Goal: Task Accomplishment & Management: Complete application form

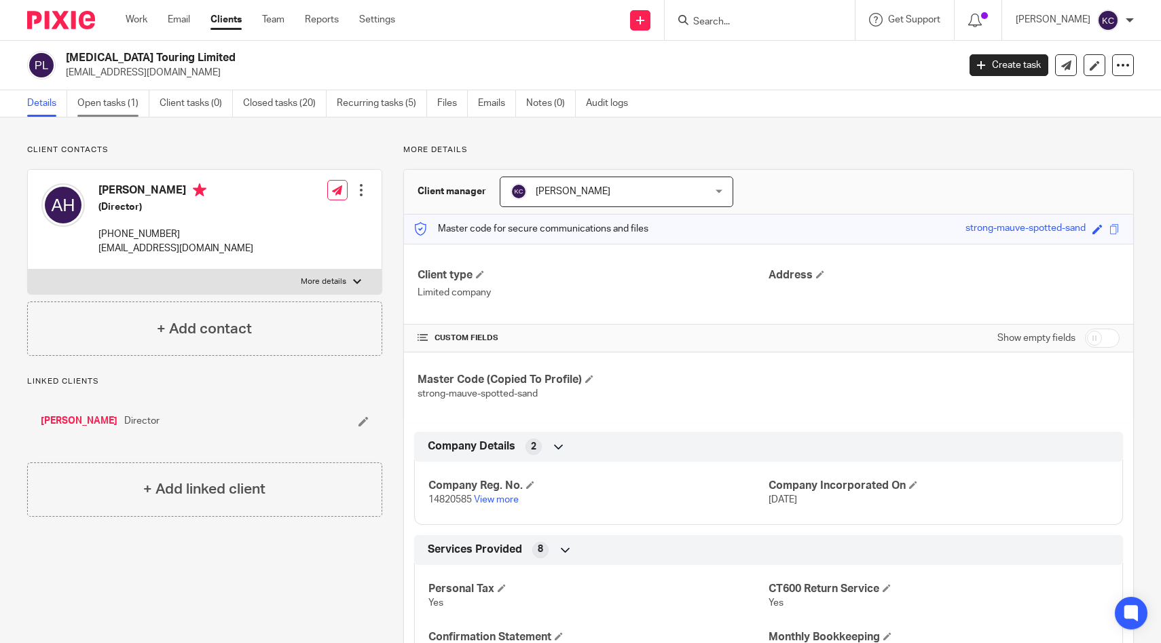
click at [121, 111] on link "Open tasks (1)" at bounding box center [113, 103] width 72 height 26
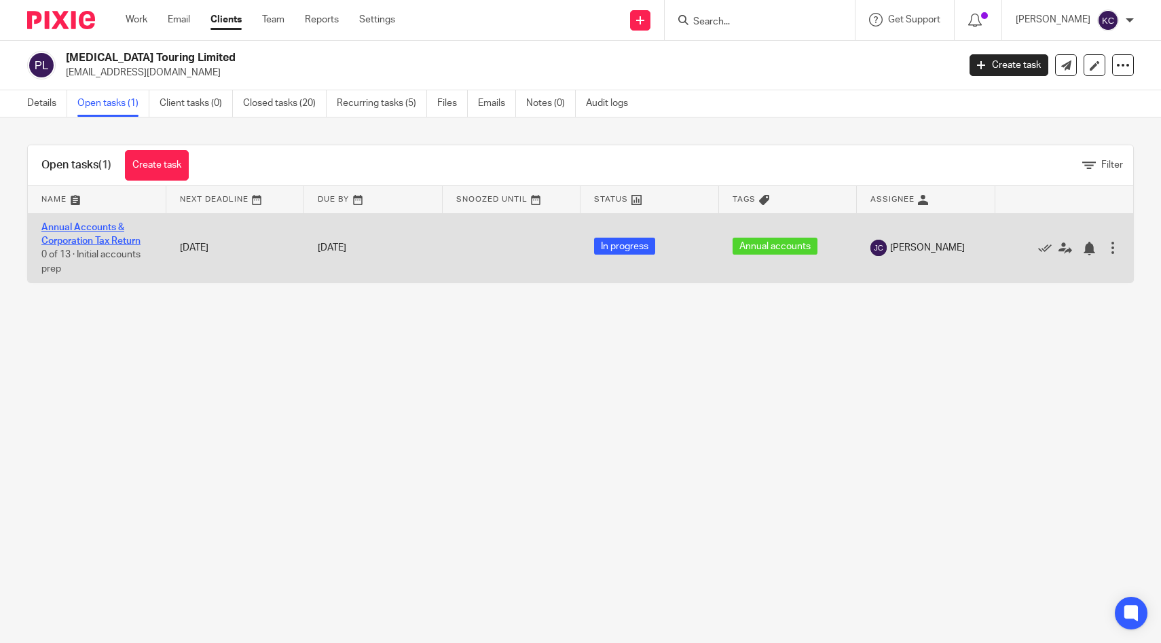
click at [67, 244] on link "Annual Accounts & Corporation Tax Return" at bounding box center [90, 234] width 99 height 23
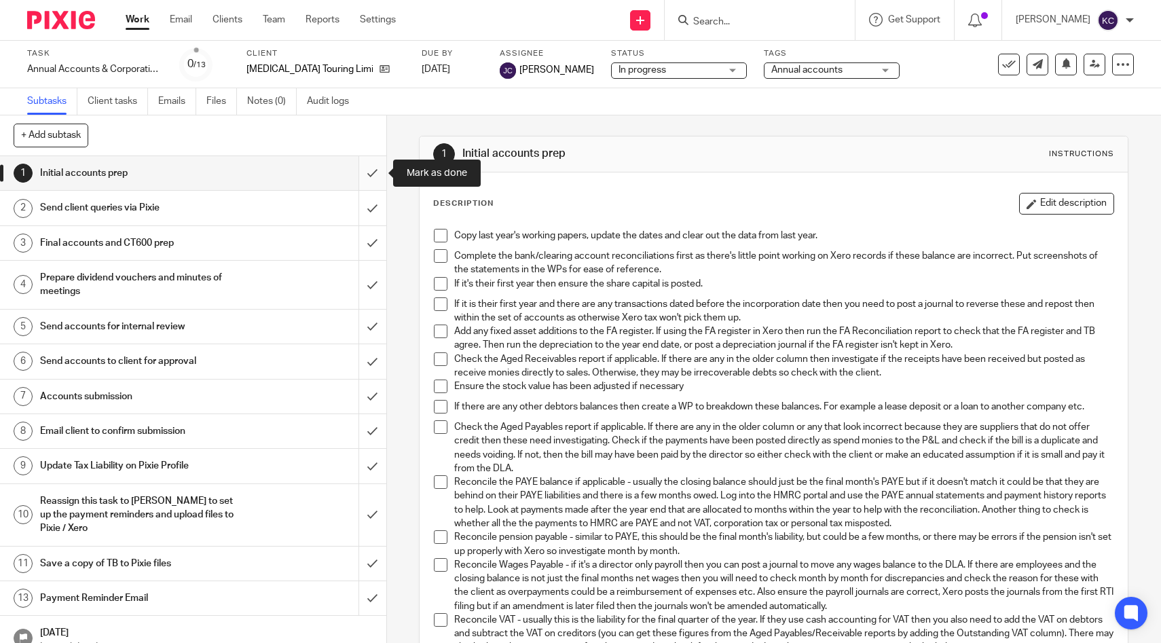
click at [379, 174] on input "submit" at bounding box center [193, 173] width 386 height 34
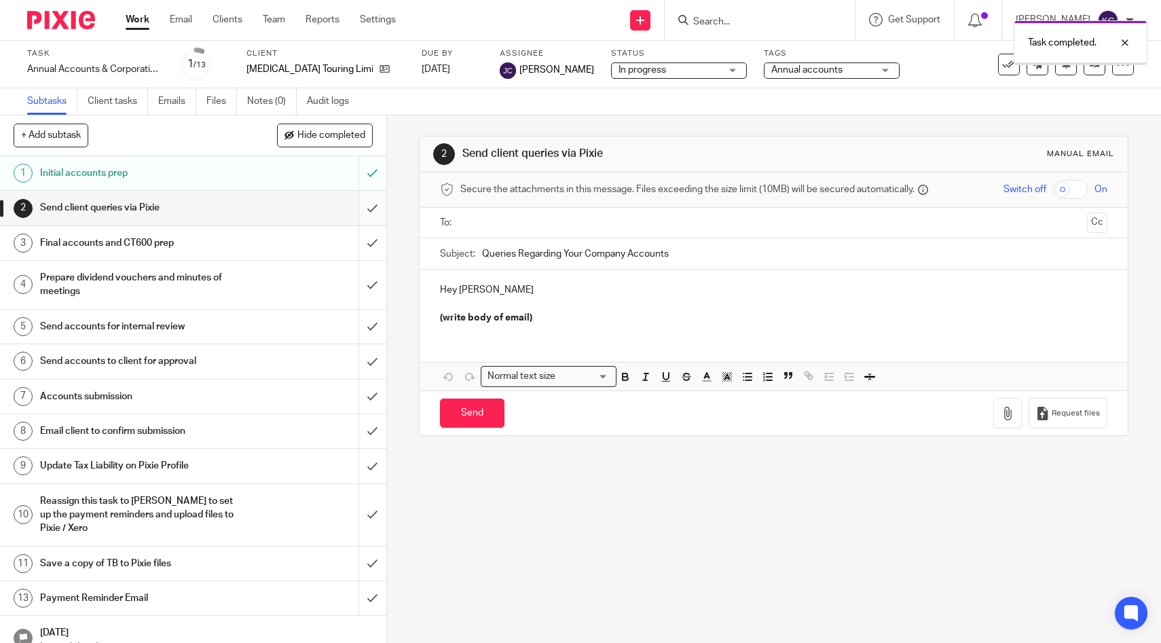
click at [373, 210] on input "submit" at bounding box center [193, 208] width 386 height 34
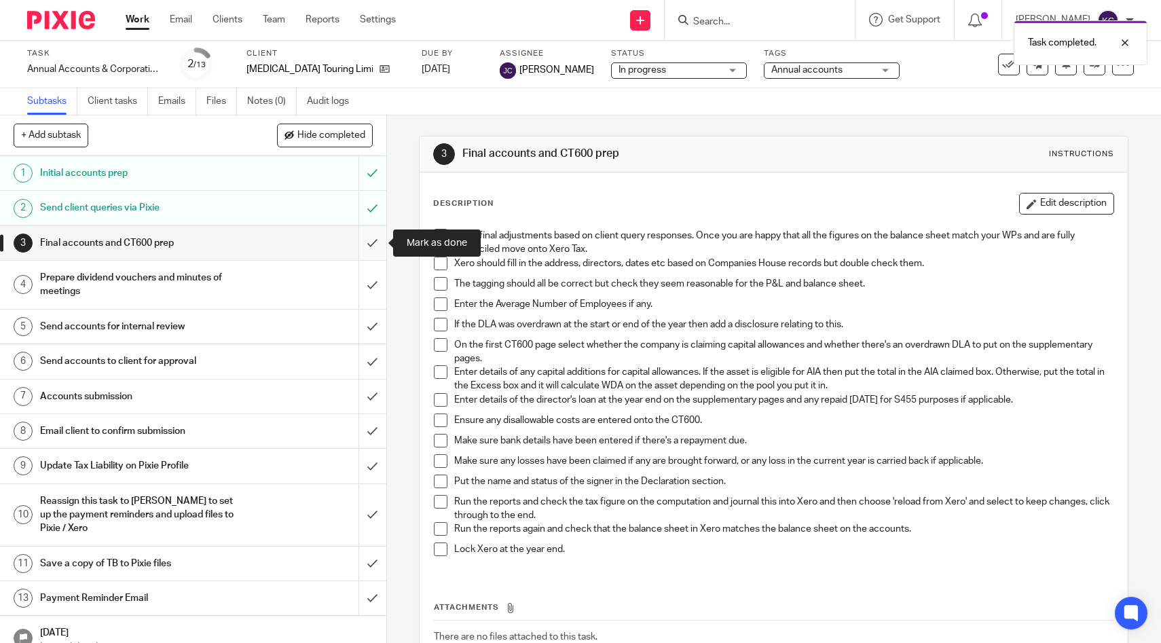
click at [370, 241] on input "submit" at bounding box center [193, 243] width 386 height 34
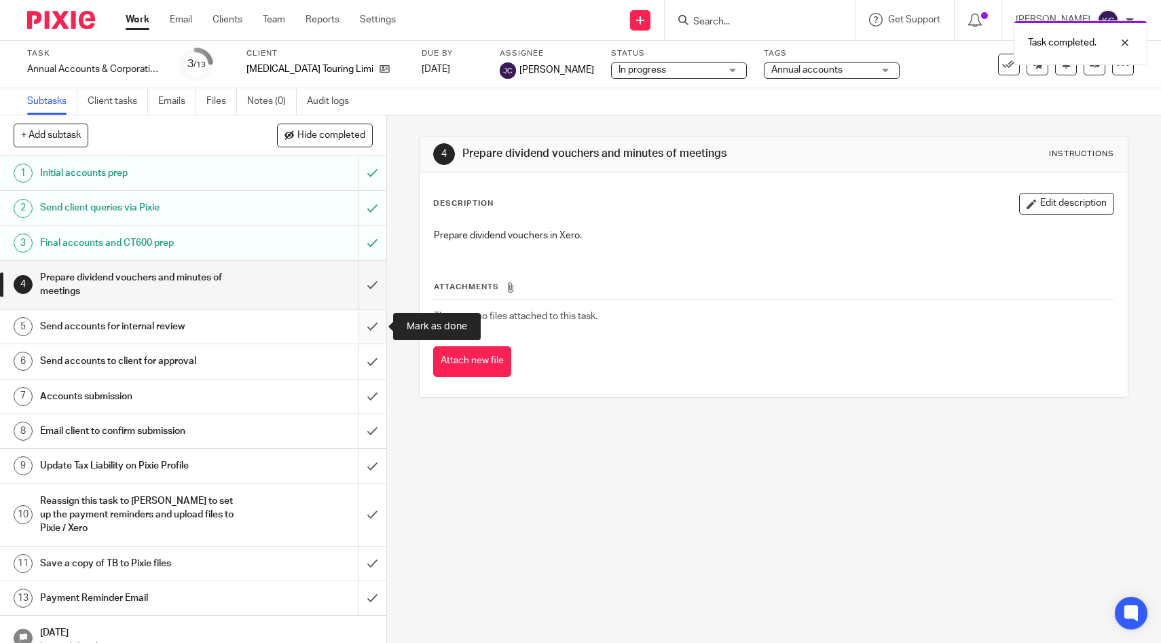
click at [370, 326] on input "submit" at bounding box center [193, 327] width 386 height 34
click at [220, 354] on h1 "Send accounts to client for approval" at bounding box center [142, 361] width 204 height 20
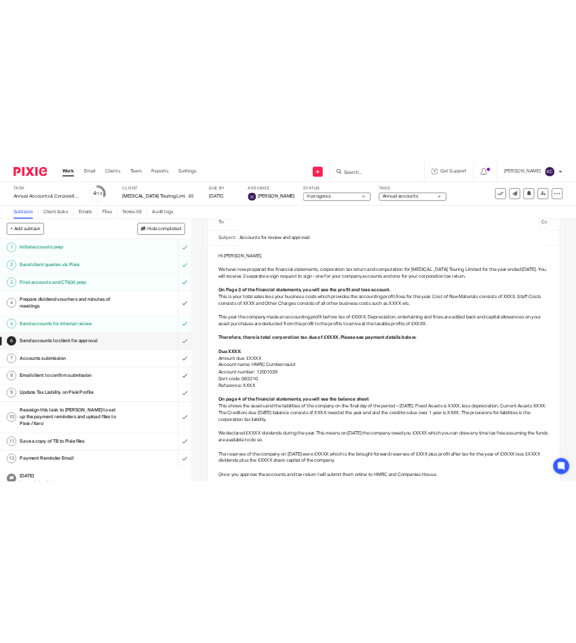
scroll to position [109, 0]
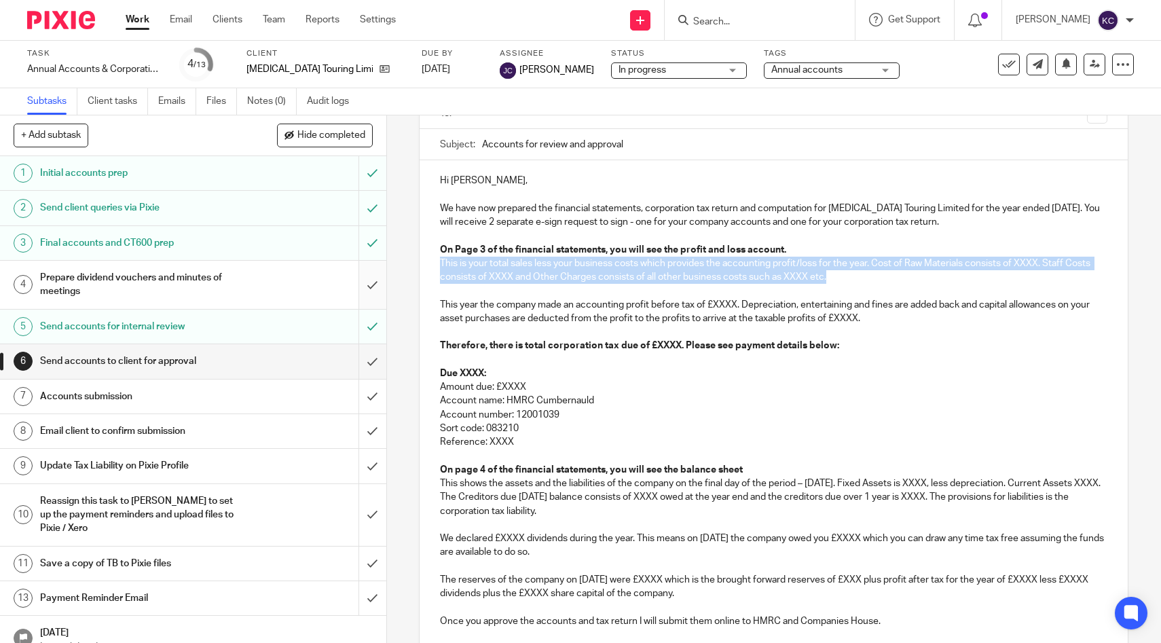
drag, startPoint x: 834, startPoint y: 280, endPoint x: 374, endPoint y: 261, distance: 460.0
click at [374, 261] on div "+ Add subtask Hide completed Cancel + Add 1 Initial accounts prep 2 Send client…" at bounding box center [580, 379] width 1161 height 528
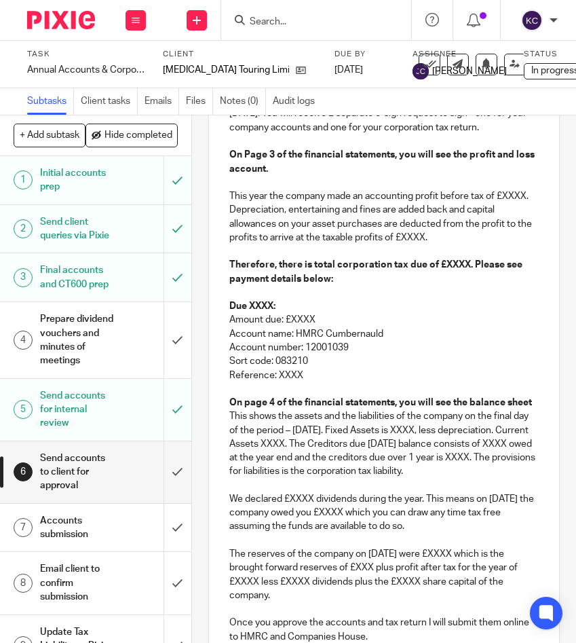
scroll to position [279, 0]
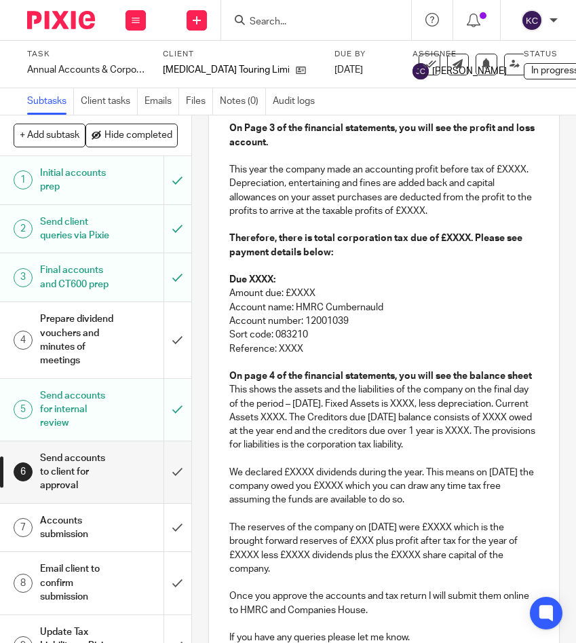
click at [509, 170] on p "This year the company made an accounting profit before tax of £XXXX. Depreciati…" at bounding box center [384, 190] width 310 height 55
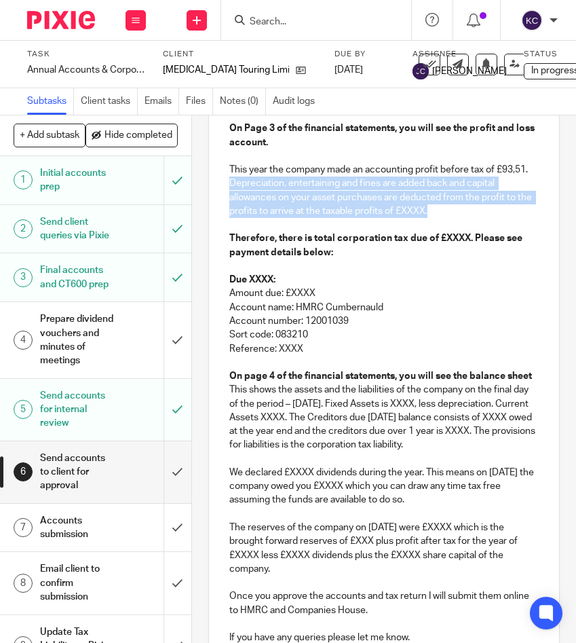
drag, startPoint x: 430, startPoint y: 215, endPoint x: 208, endPoint y: 185, distance: 224.8
click at [208, 185] on div "6 Send accounts to client for approval Manual email Secure the attachments in t…" at bounding box center [384, 346] width 352 height 978
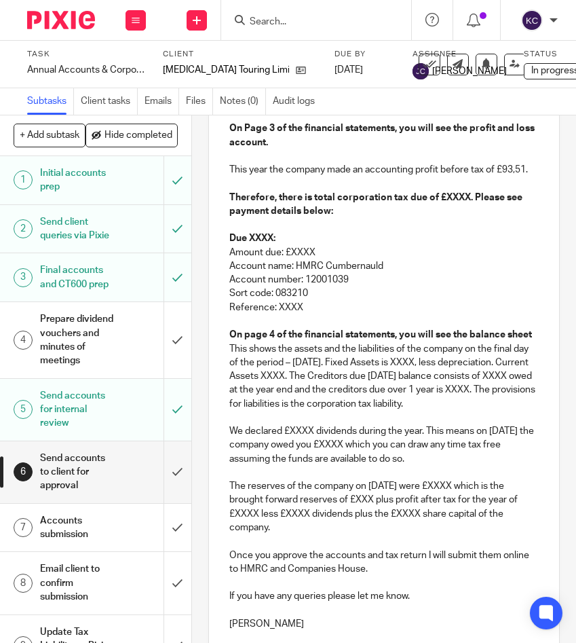
click at [457, 202] on strong "Therefore, there is total corporation tax due of £XXXX. Please see payment deta…" at bounding box center [376, 204] width 295 height 23
click at [255, 240] on strong "Due XXXX:" at bounding box center [252, 239] width 46 height 10
click at [300, 251] on p "Amount due: £XXXX" at bounding box center [384, 253] width 310 height 14
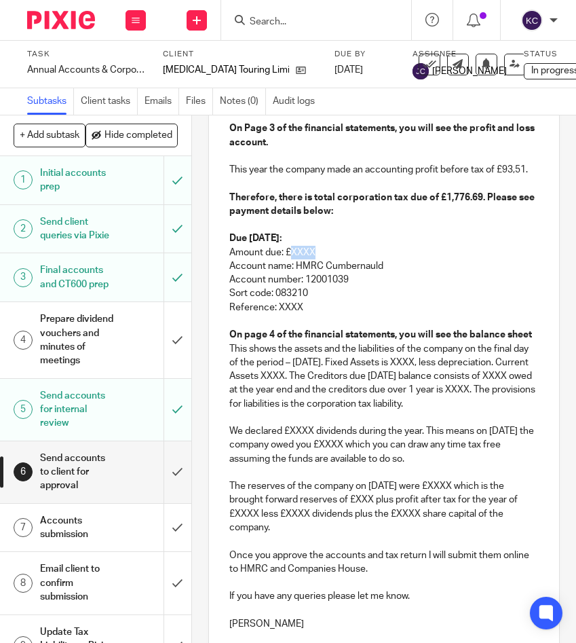
click at [300, 251] on p "Amount due: £XXXX" at bounding box center [384, 253] width 310 height 14
click at [290, 312] on p "Reference: XXXX" at bounding box center [384, 308] width 310 height 14
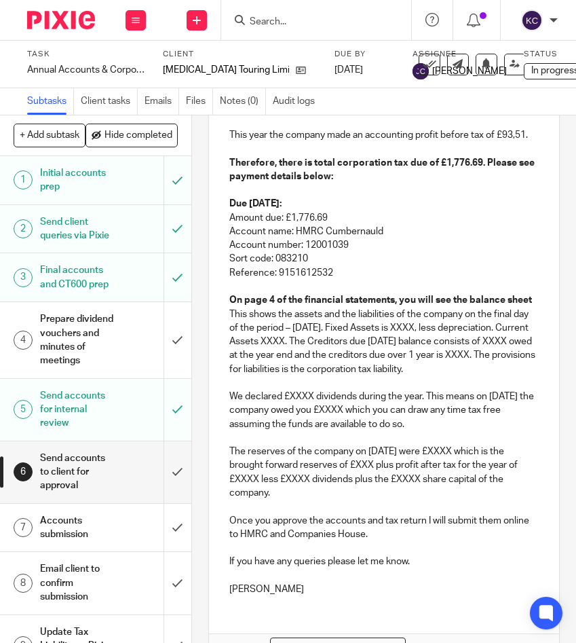
scroll to position [314, 0]
click at [542, 299] on div "Hi Andrew, We have now prepared the financial statements, corporation tax retur…" at bounding box center [384, 290] width 351 height 629
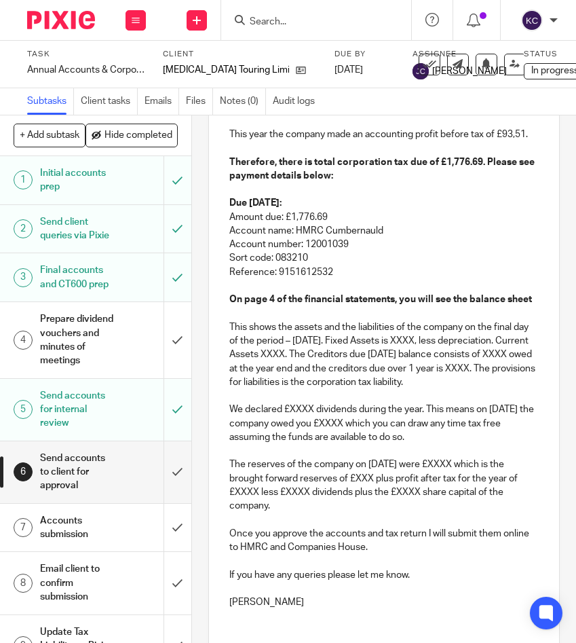
drag, startPoint x: 349, startPoint y: 340, endPoint x: 478, endPoint y: 387, distance: 137.2
click at [478, 387] on p "This shows the assets and the liabilities of the company on the final day of th…" at bounding box center [384, 354] width 310 height 69
drag, startPoint x: 478, startPoint y: 387, endPoint x: 348, endPoint y: 341, distance: 138.3
click at [348, 341] on p "This shows the assets and the liabilities of the company on the final day of th…" at bounding box center [384, 354] width 310 height 69
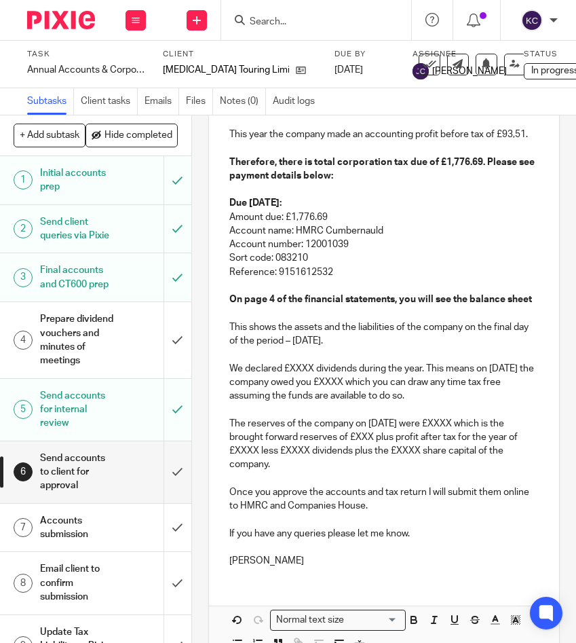
click at [293, 370] on p "We declared £XXXX dividends during the year. This means on 30 Apr 2025 the comp…" at bounding box center [384, 382] width 310 height 41
click at [372, 345] on p "This shows the assets and the liabilities of the company on the final day of th…" at bounding box center [384, 334] width 310 height 28
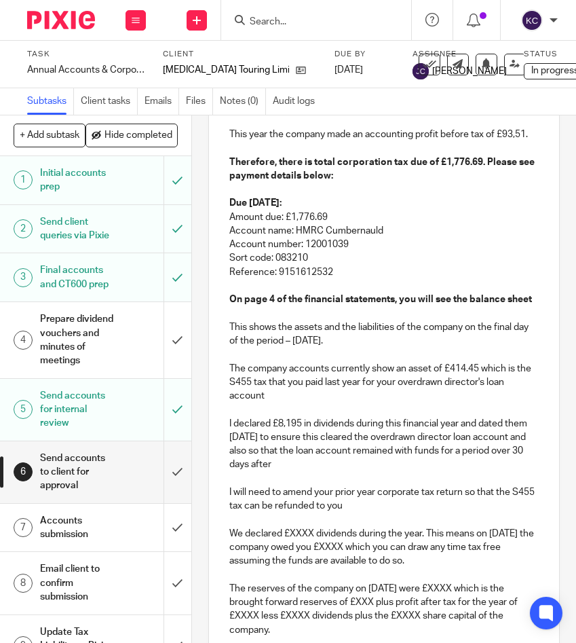
click at [296, 461] on p "I declared £8,195 in dividends during this financial year and dated them 1st Ma…" at bounding box center [384, 444] width 310 height 55
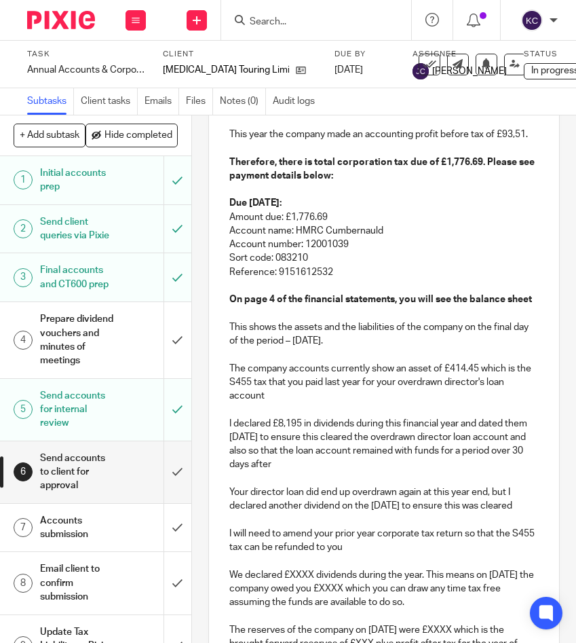
scroll to position [342, 0]
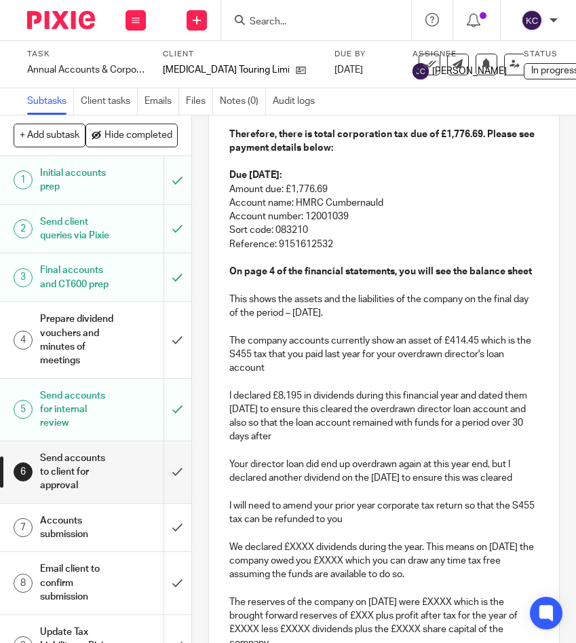
drag, startPoint x: 350, startPoint y: 520, endPoint x: 217, endPoint y: 511, distance: 133.4
click at [217, 511] on div "Hi Andrew, We have now prepared the financial statements, corporation tax retur…" at bounding box center [384, 352] width 351 height 808
click at [299, 483] on p "Your director loan did end up overdrawn again at this year end, but I declared …" at bounding box center [384, 472] width 310 height 28
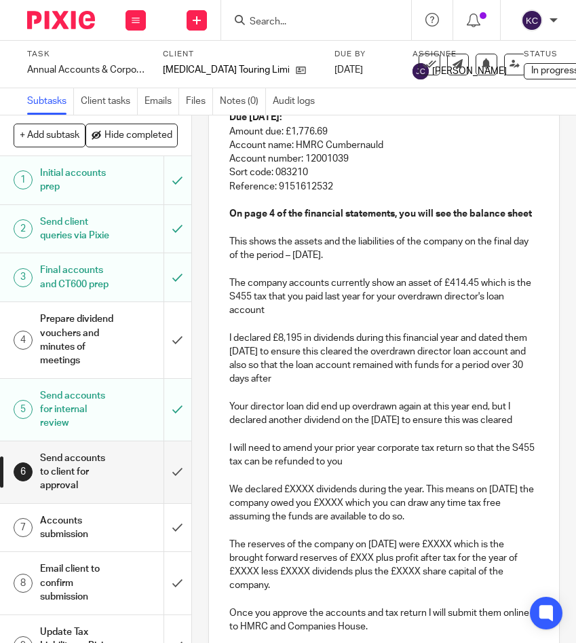
scroll to position [405, 0]
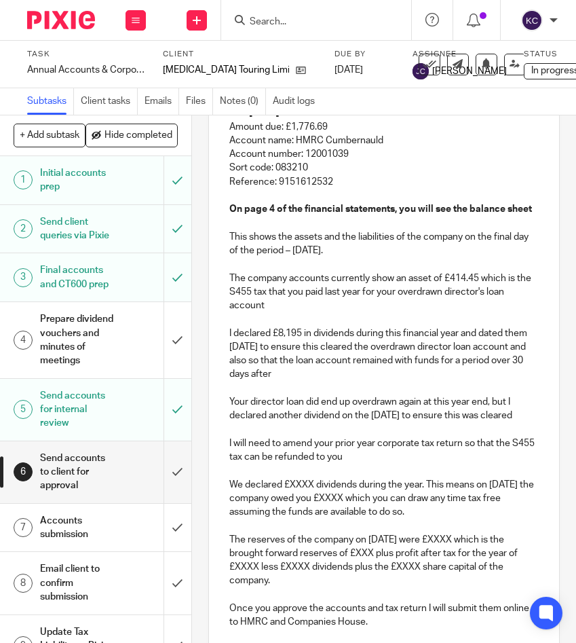
click at [372, 459] on p "I will need to amend your prior year corporate tax return so that the S455 tax …" at bounding box center [384, 451] width 310 height 28
click at [548, 420] on div "Hi Andrew, We have now prepared the financial statements, corporation tax retur…" at bounding box center [384, 290] width 351 height 808
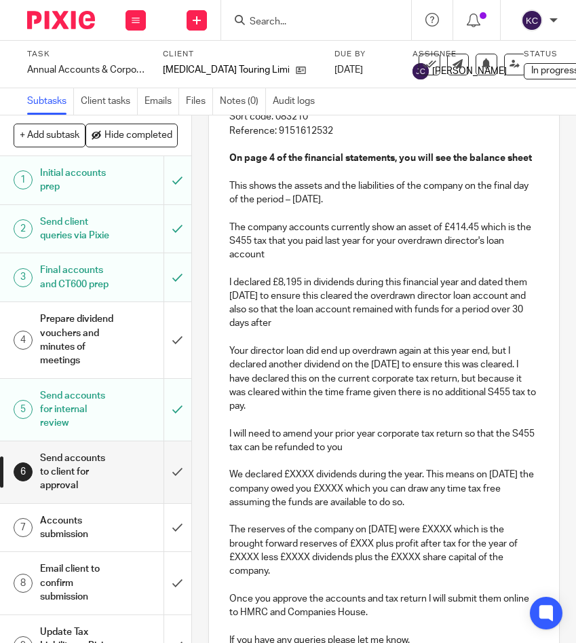
scroll to position [456, 0]
click at [244, 449] on p "I will need to amend your prior year corporate tax return so that the S455 tax …" at bounding box center [384, 440] width 310 height 28
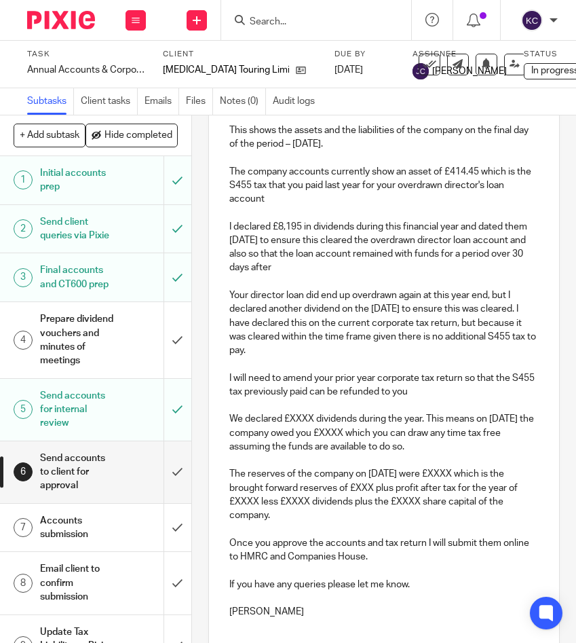
scroll to position [519, 0]
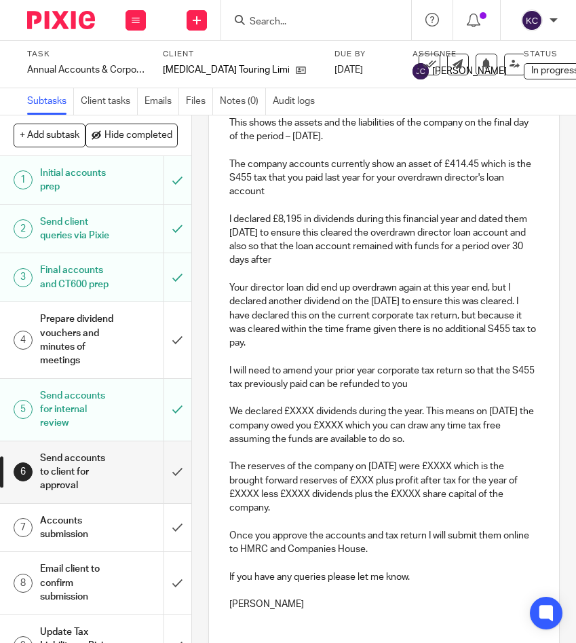
drag, startPoint x: 435, startPoint y: 442, endPoint x: 210, endPoint y: 411, distance: 226.9
click at [210, 411] on div "Hi Andrew, We have now prepared the financial statements, corporation tax retur…" at bounding box center [384, 196] width 351 height 849
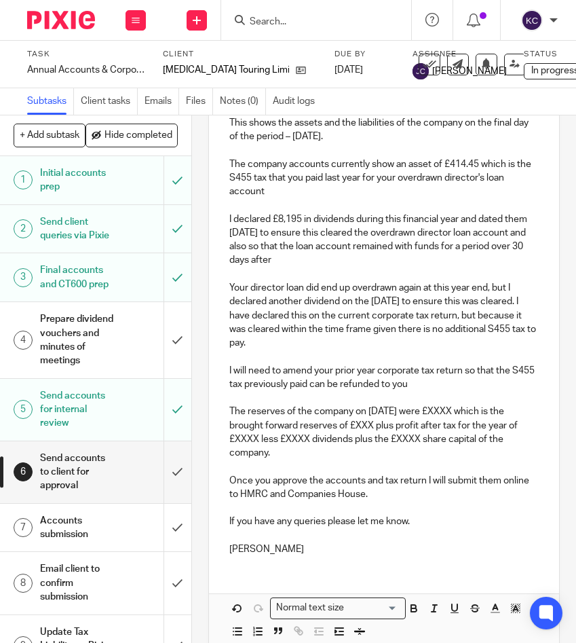
click at [464, 413] on p "The reserves of the company on 30 Apr 2025 were £XXXX which is the brought forw…" at bounding box center [384, 432] width 310 height 55
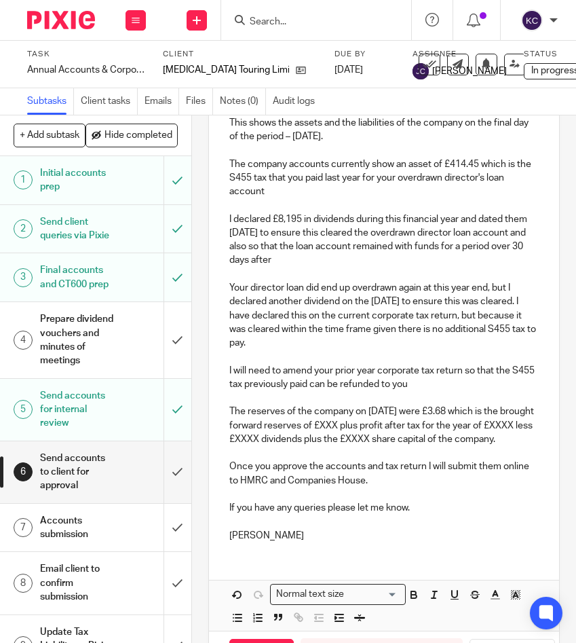
click at [367, 425] on p "The reserves of the company on 30 Apr 2025 were £3.68 which is the brought forw…" at bounding box center [384, 425] width 310 height 41
click at [244, 439] on p "The reserves of the company on 30 Apr 2025 were £3.68 which is the brought forw…" at bounding box center [384, 425] width 310 height 41
click at [312, 439] on p "The reserves of the company on 30 Apr 2025 were £3.68 which is the brought forw…" at bounding box center [384, 425] width 310 height 41
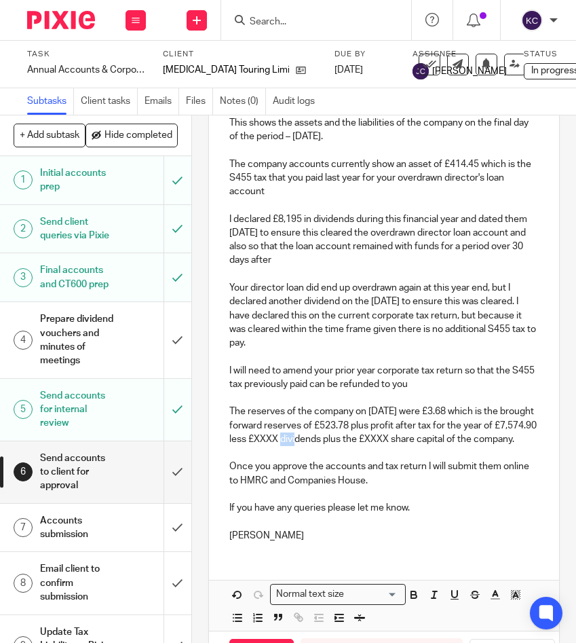
click at [312, 439] on p "The reserves of the company on 30 Apr 2025 were £3.68 which is the brought forw…" at bounding box center [384, 425] width 310 height 41
click at [419, 439] on p "The reserves of the company on 30 Apr 2025 were £3.68 which is the brought forw…" at bounding box center [384, 425] width 310 height 41
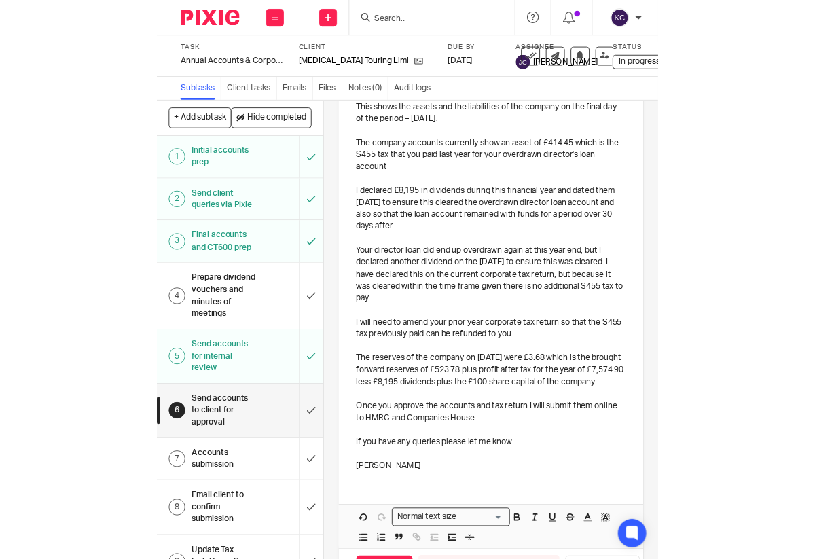
scroll to position [614, 0]
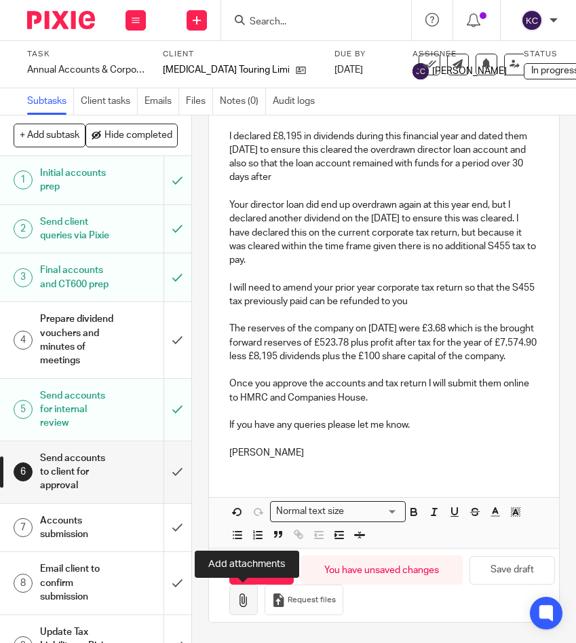
click at [244, 600] on icon "button" at bounding box center [244, 600] width 14 height 14
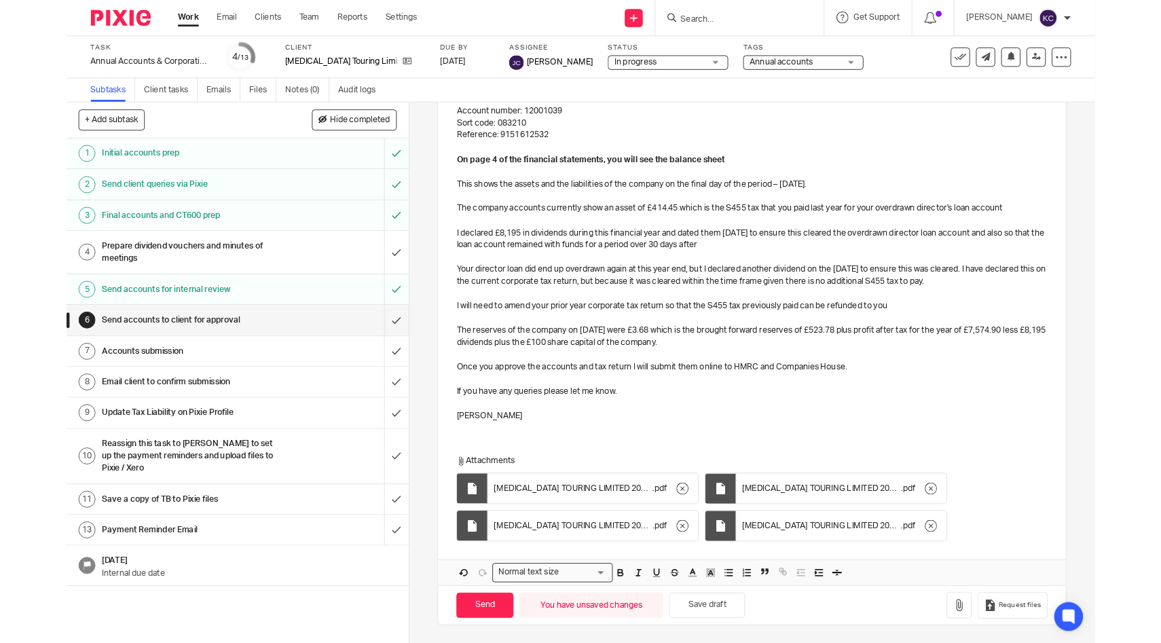
scroll to position [442, 0]
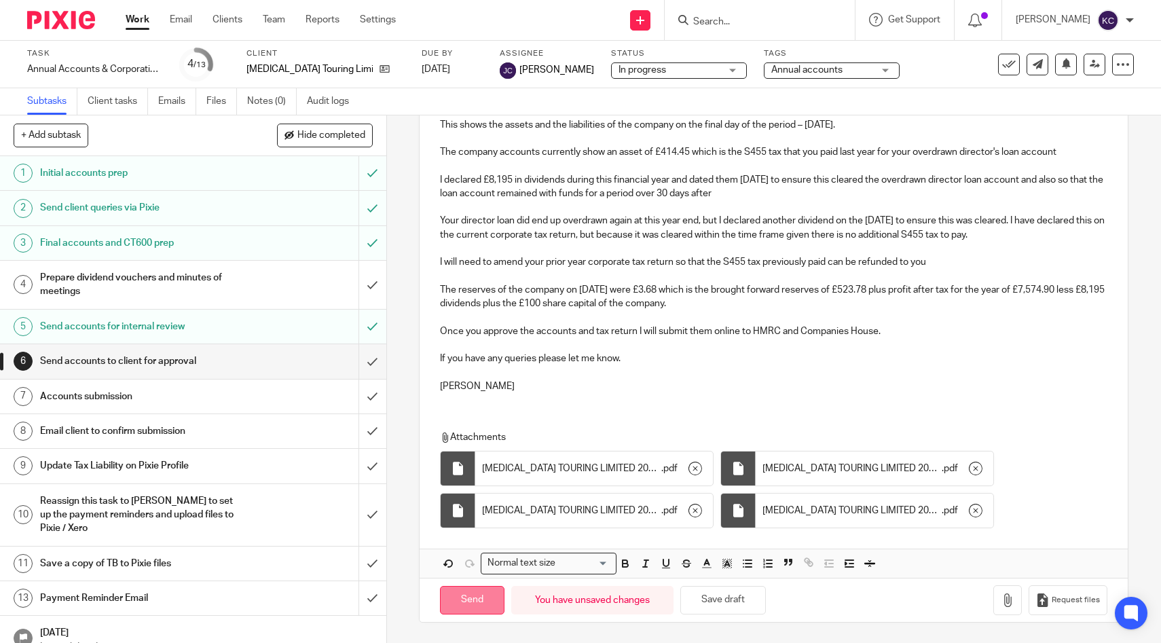
click at [454, 600] on input "Send" at bounding box center [472, 600] width 65 height 29
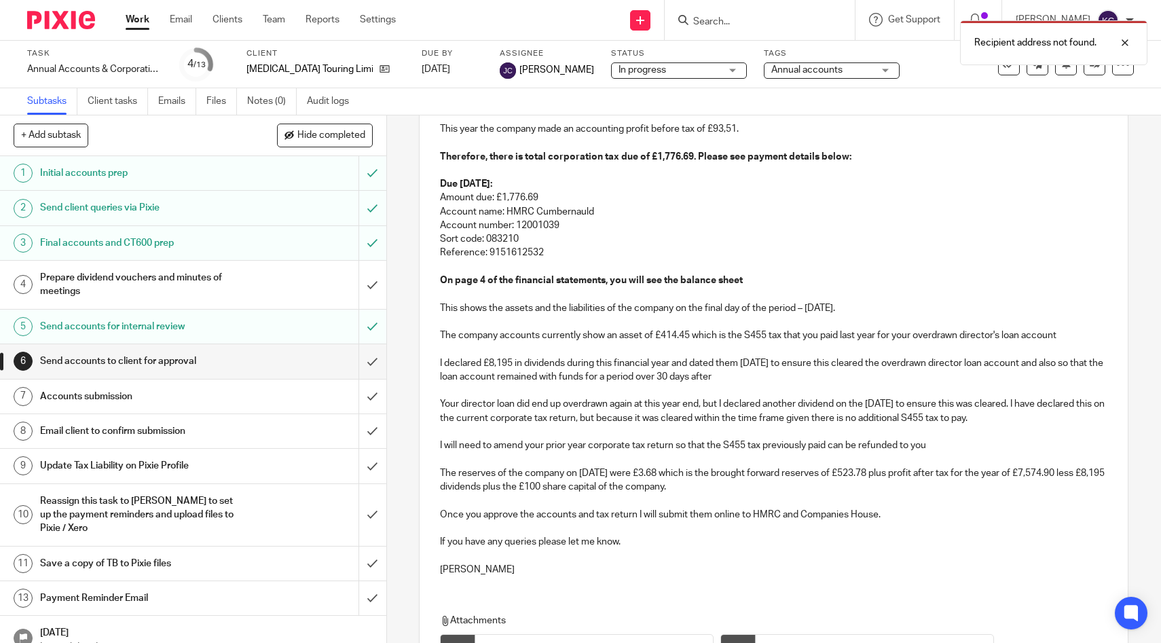
scroll to position [0, 0]
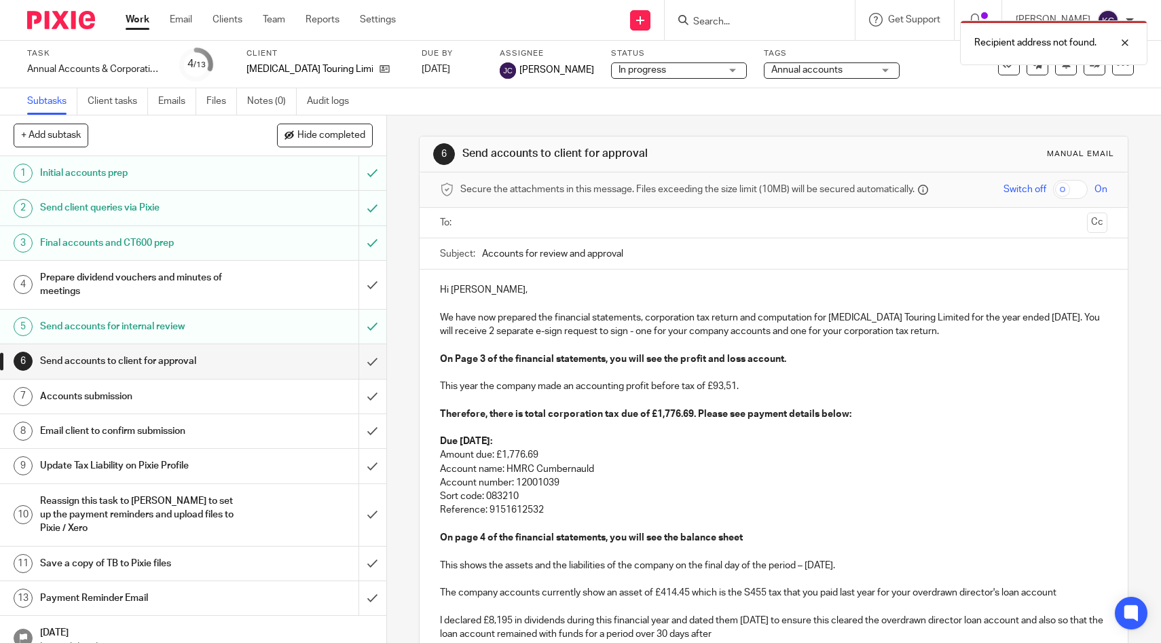
click at [506, 215] on input "text" at bounding box center [773, 223] width 616 height 16
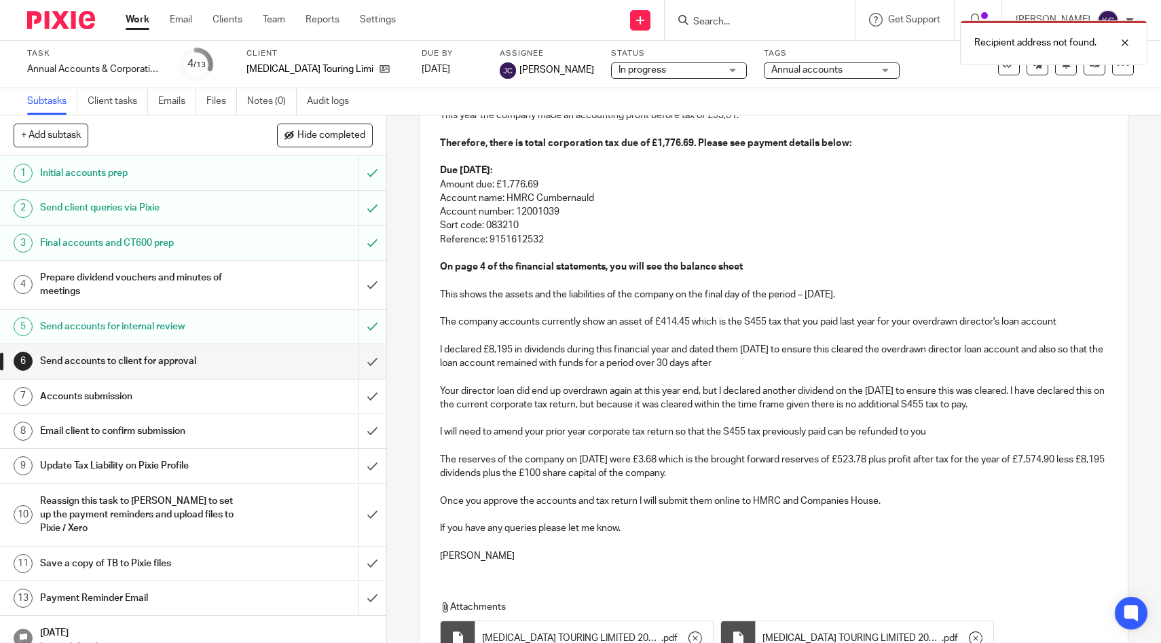
scroll to position [444, 0]
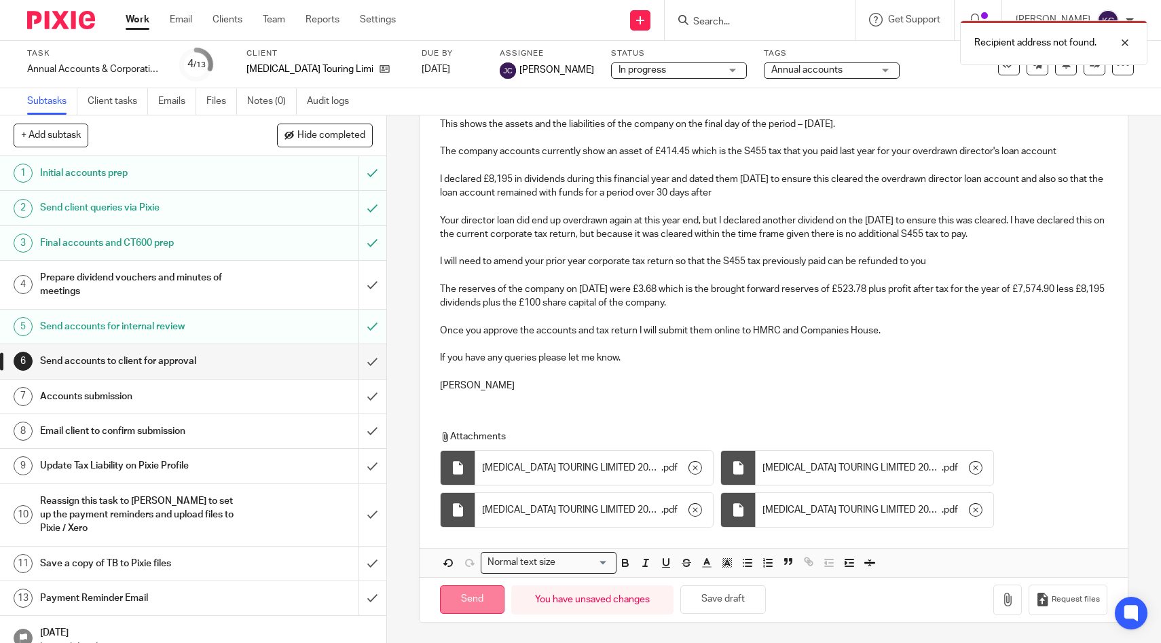
click at [468, 595] on input "Send" at bounding box center [472, 599] width 65 height 29
type input "Sent"
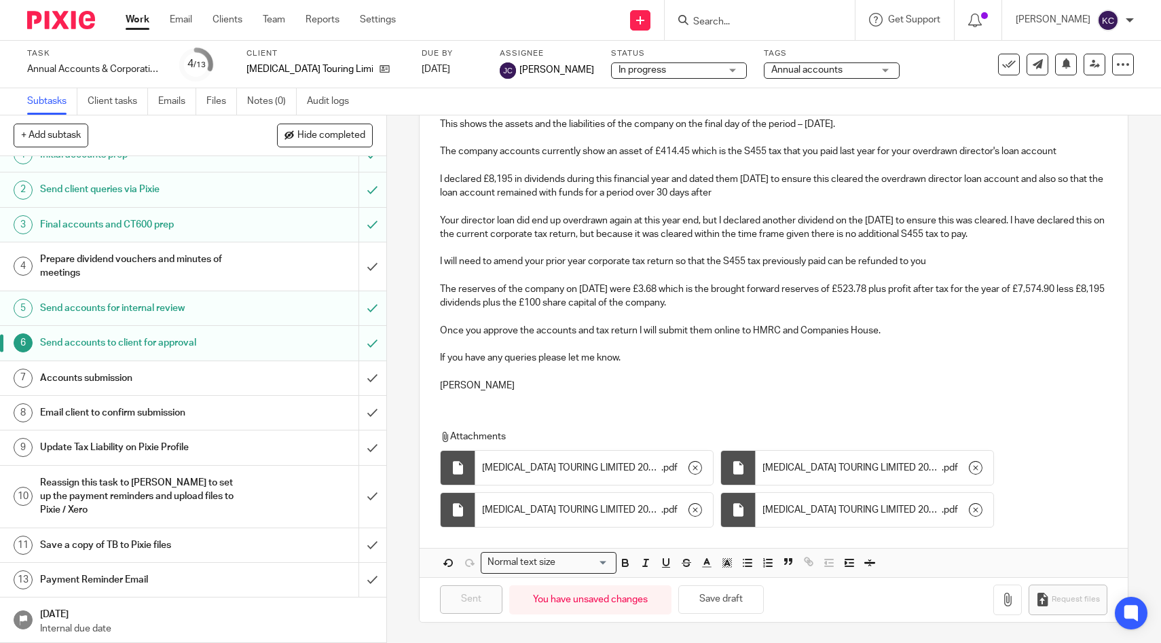
scroll to position [0, 0]
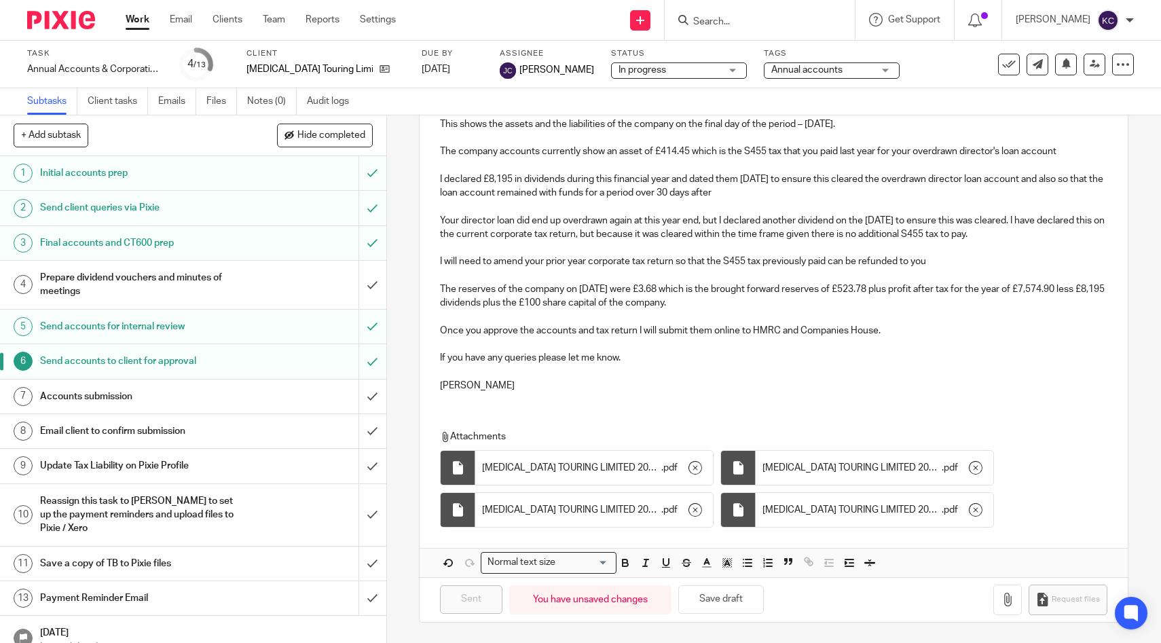
click at [813, 68] on span "Annual accounts" at bounding box center [806, 70] width 71 height 10
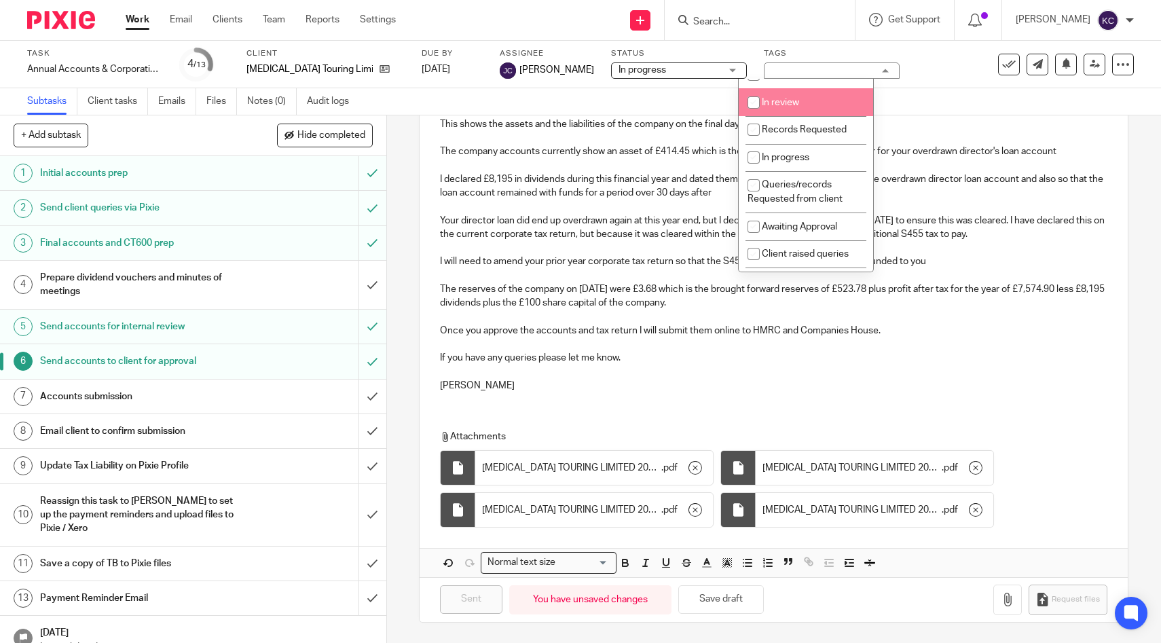
scroll to position [293, 0]
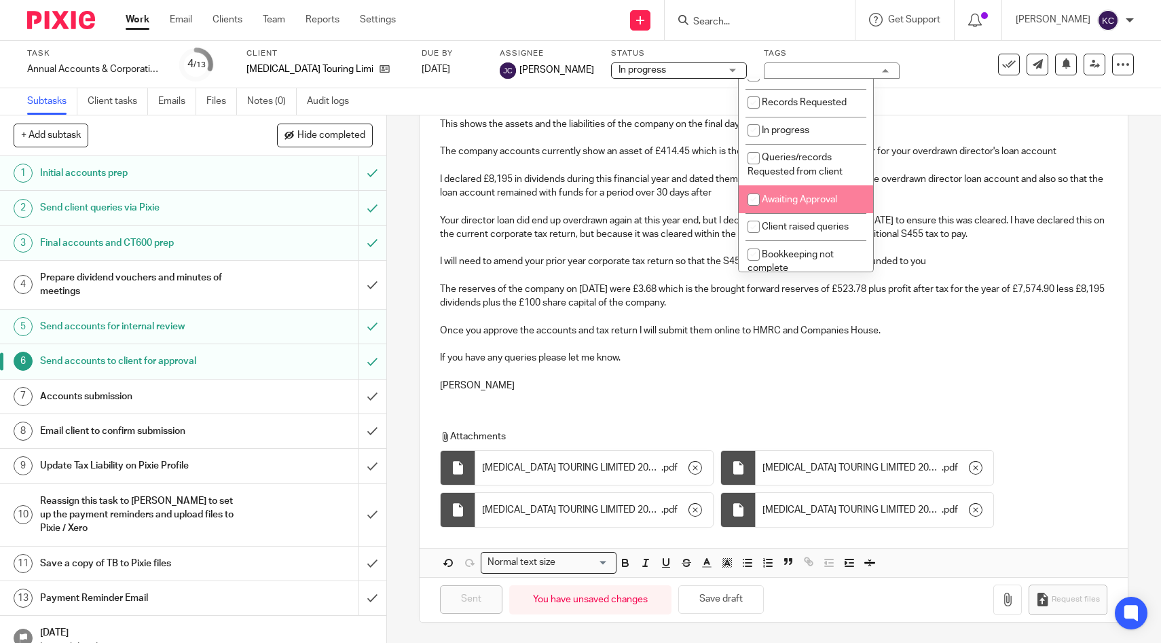
click at [798, 204] on span "Awaiting Approval" at bounding box center [799, 200] width 75 height 10
checkbox input "true"
click at [215, 102] on link "Files" at bounding box center [221, 101] width 31 height 26
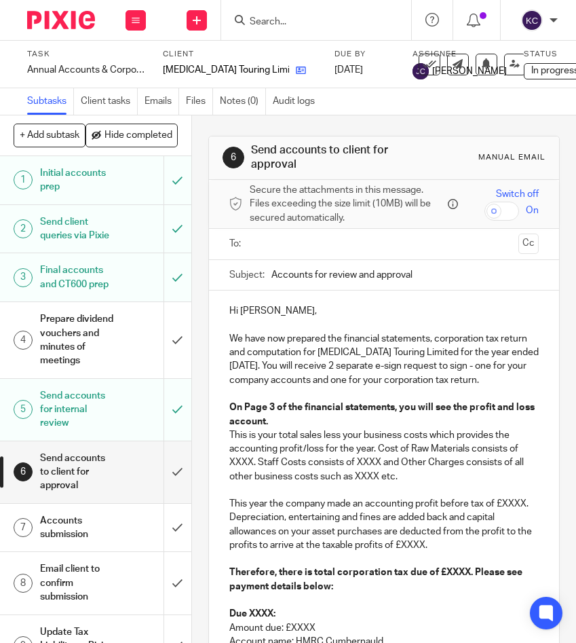
click at [289, 68] on link at bounding box center [297, 70] width 17 height 14
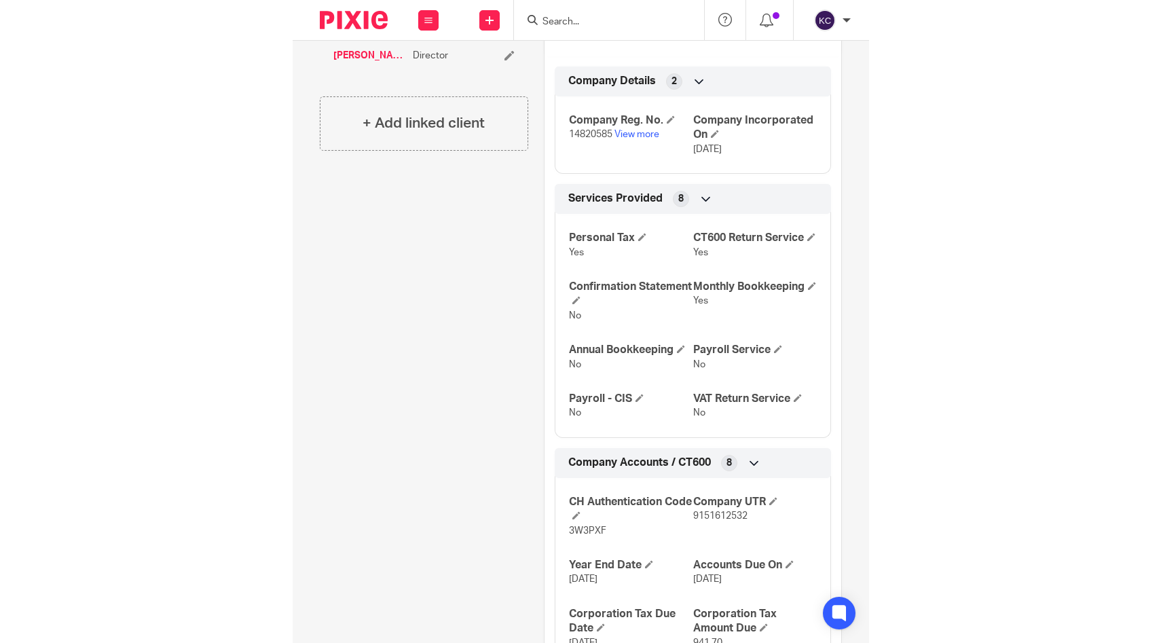
scroll to position [405, 0]
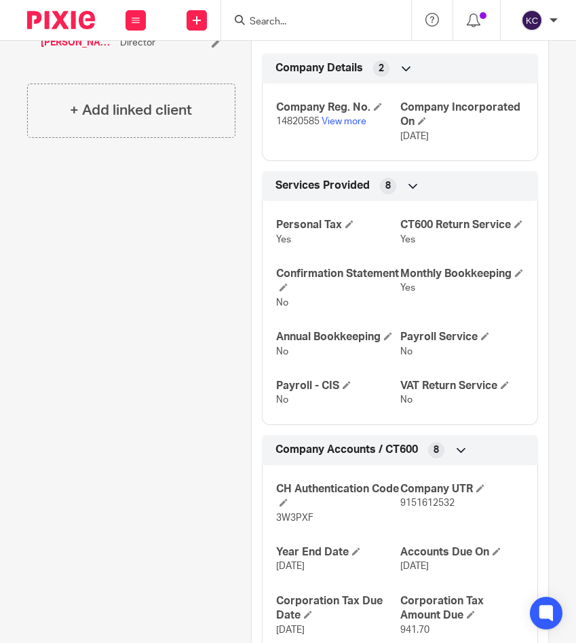
click at [412, 508] on span "9151612532" at bounding box center [428, 503] width 54 height 10
copy span "9151612532"
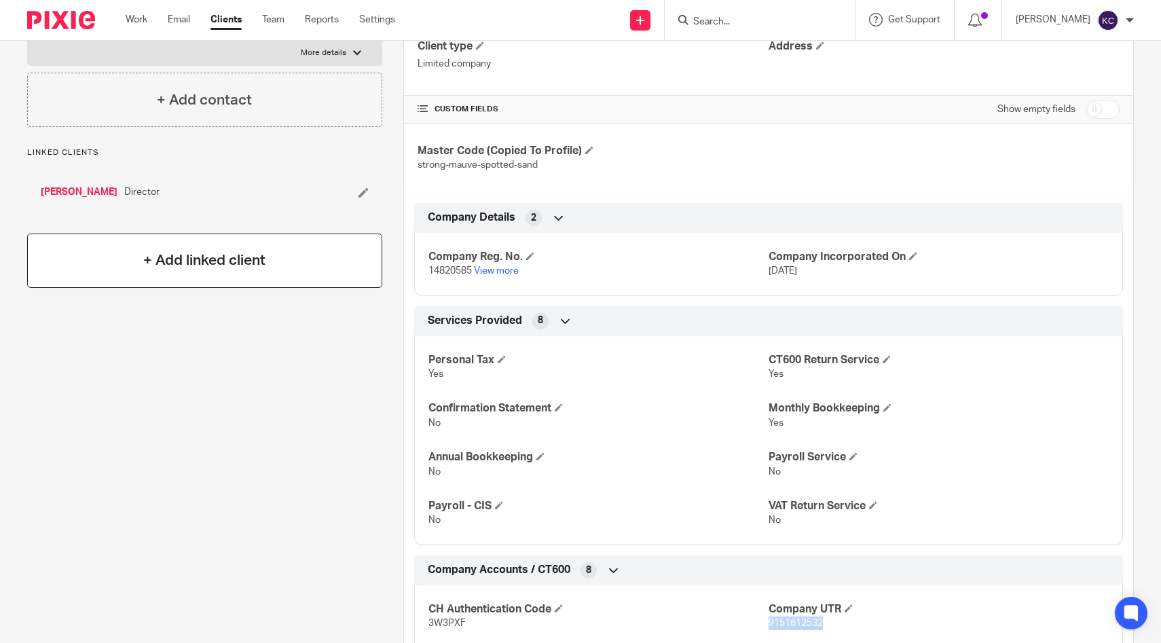
scroll to position [0, 0]
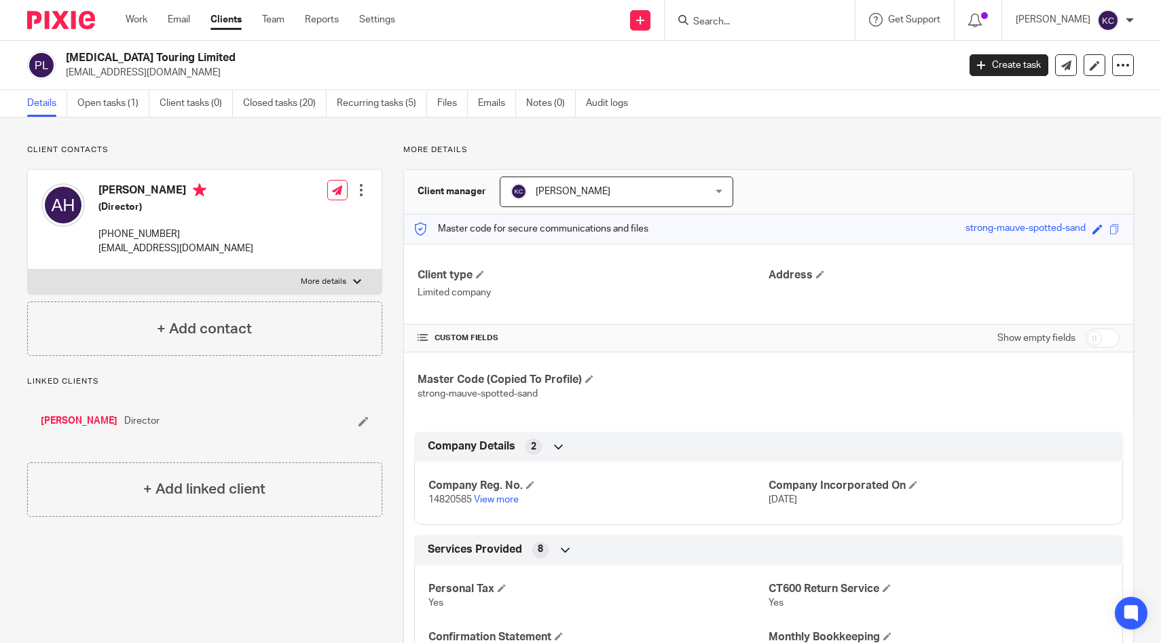
click at [132, 248] on p "andy@earth-agency.com" at bounding box center [175, 249] width 155 height 14
copy div "andy@earth-agency.com"
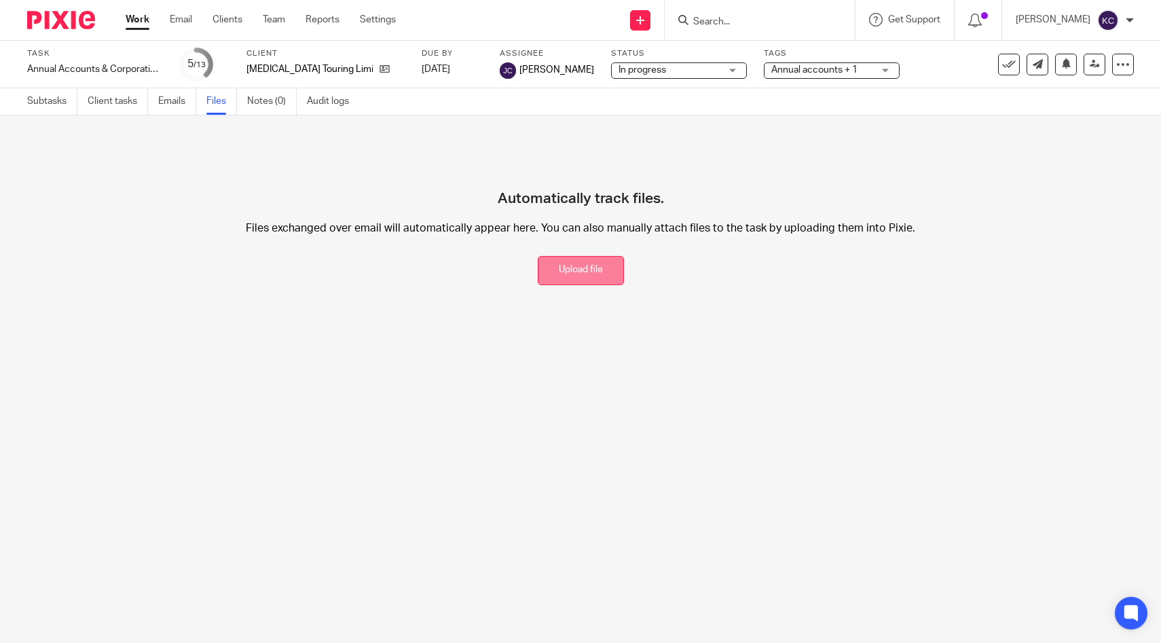
click at [583, 268] on button "Upload file" at bounding box center [581, 270] width 86 height 29
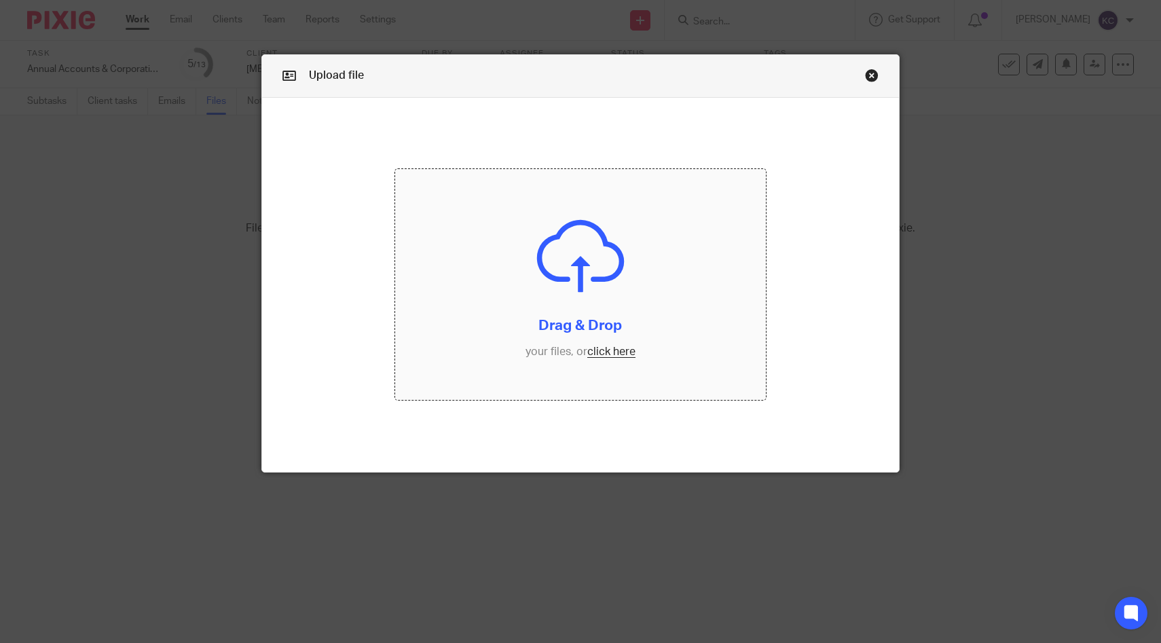
click at [508, 261] on input "file" at bounding box center [580, 285] width 370 height 232
